Goal: Task Accomplishment & Management: Manage account settings

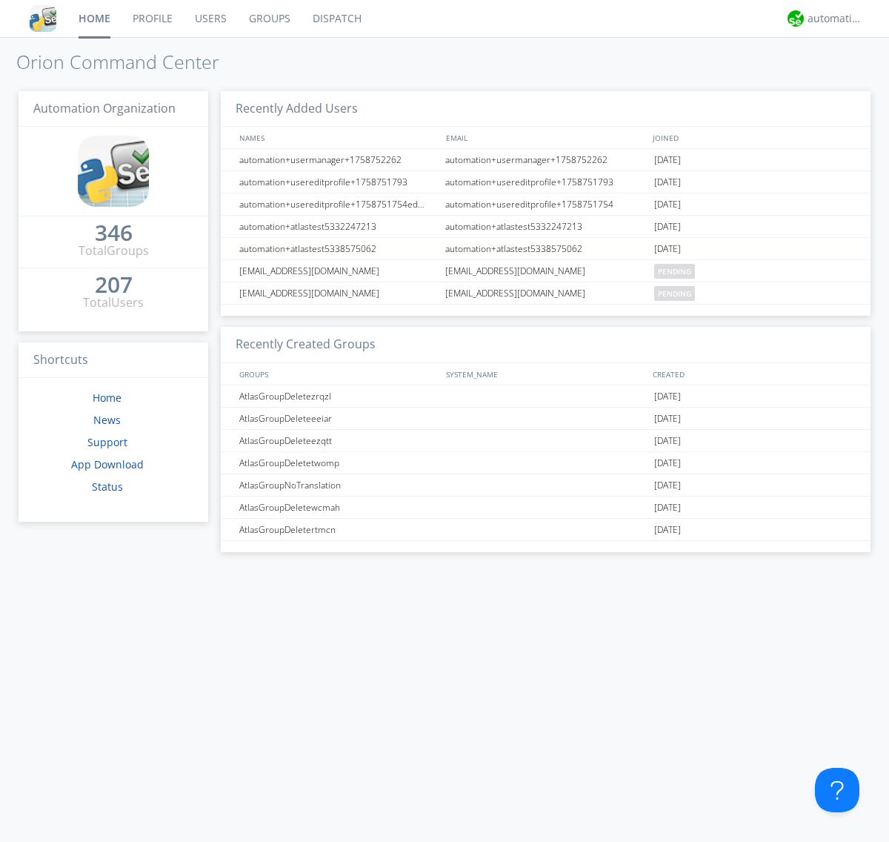
click at [268, 19] on link "Groups" at bounding box center [270, 18] width 64 height 37
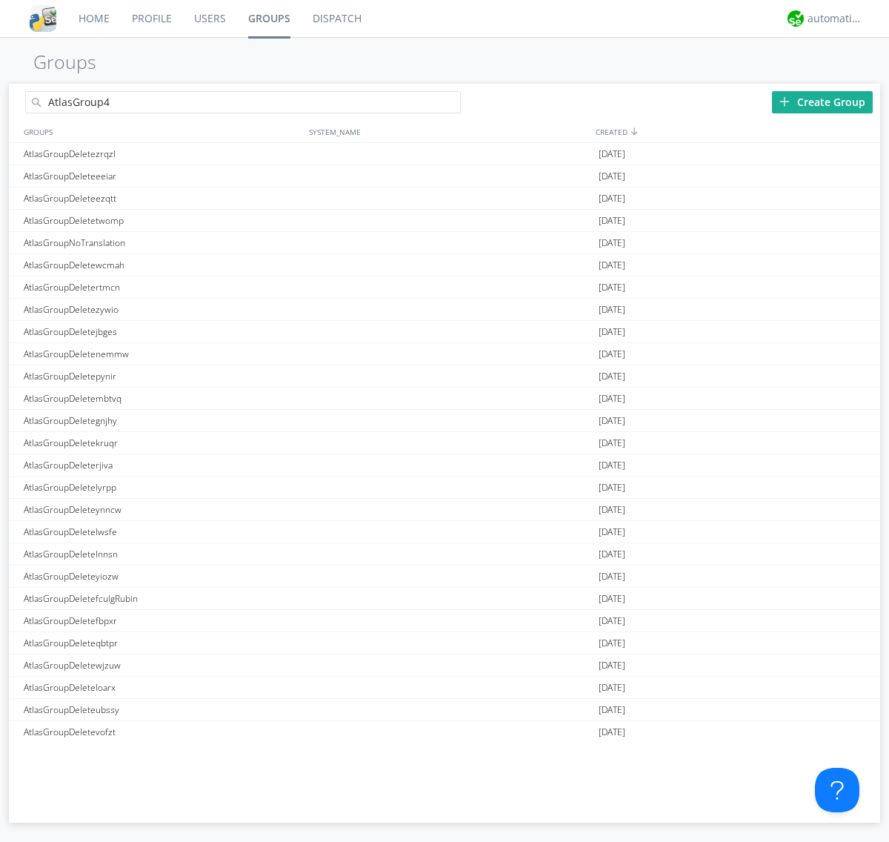
type input "AtlasGroup4"
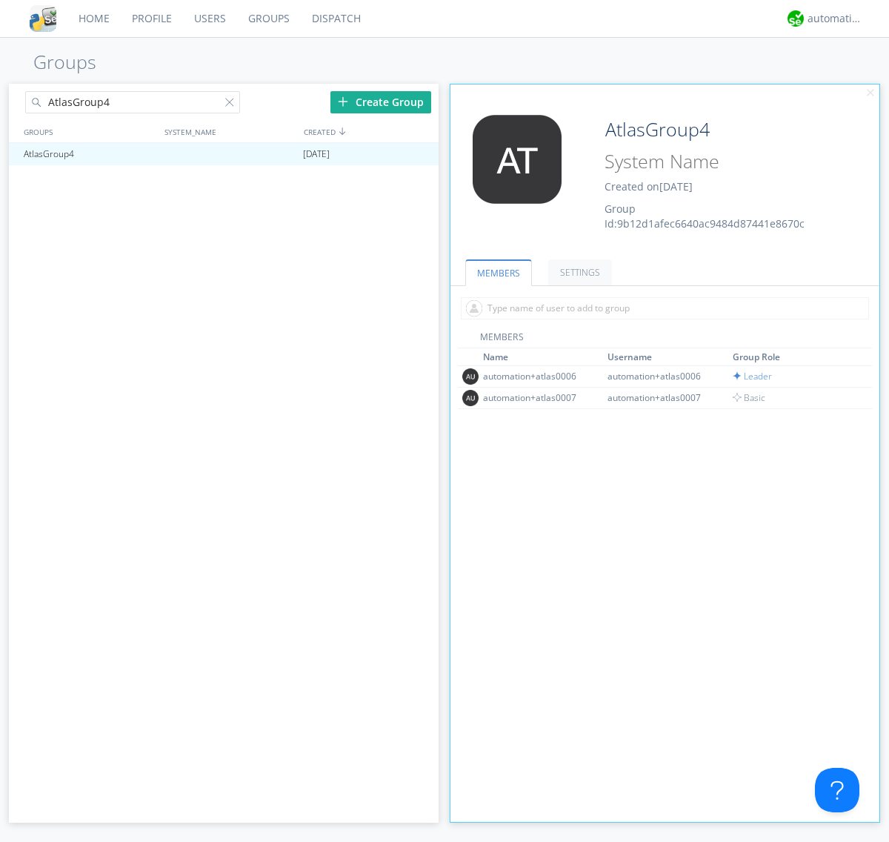
click at [578, 272] on link "SETTINGS" at bounding box center [580, 272] width 64 height 26
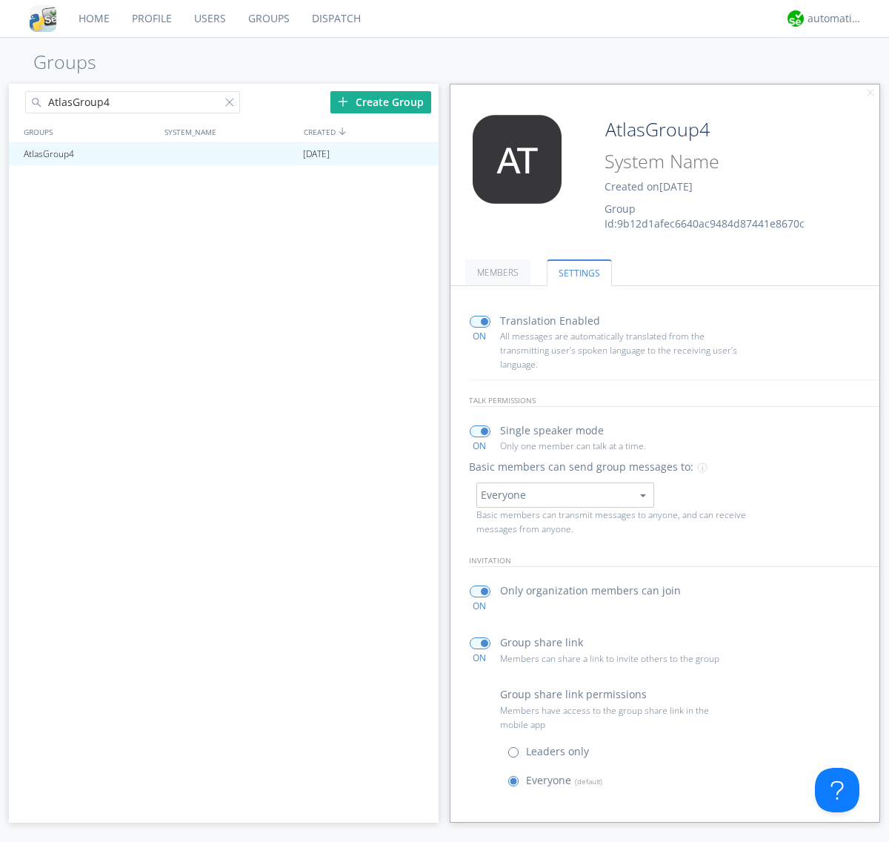
click at [517, 755] on span at bounding box center [517, 755] width 19 height 19
click at [0, 0] on input "radio" at bounding box center [0, 0] width 0 height 0
click at [517, 784] on span at bounding box center [517, 784] width 19 height 19
click at [0, 0] on input "radio" at bounding box center [0, 0] width 0 height 0
click at [832, 19] on div "automation+atlas" at bounding box center [836, 18] width 56 height 15
